Goal: Find specific page/section: Find specific page/section

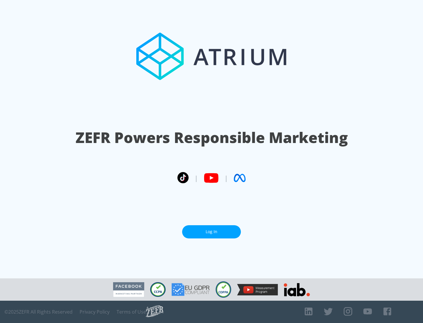
click at [211, 229] on link "Log In" at bounding box center [211, 231] width 59 height 13
